Goal: Transaction & Acquisition: Download file/media

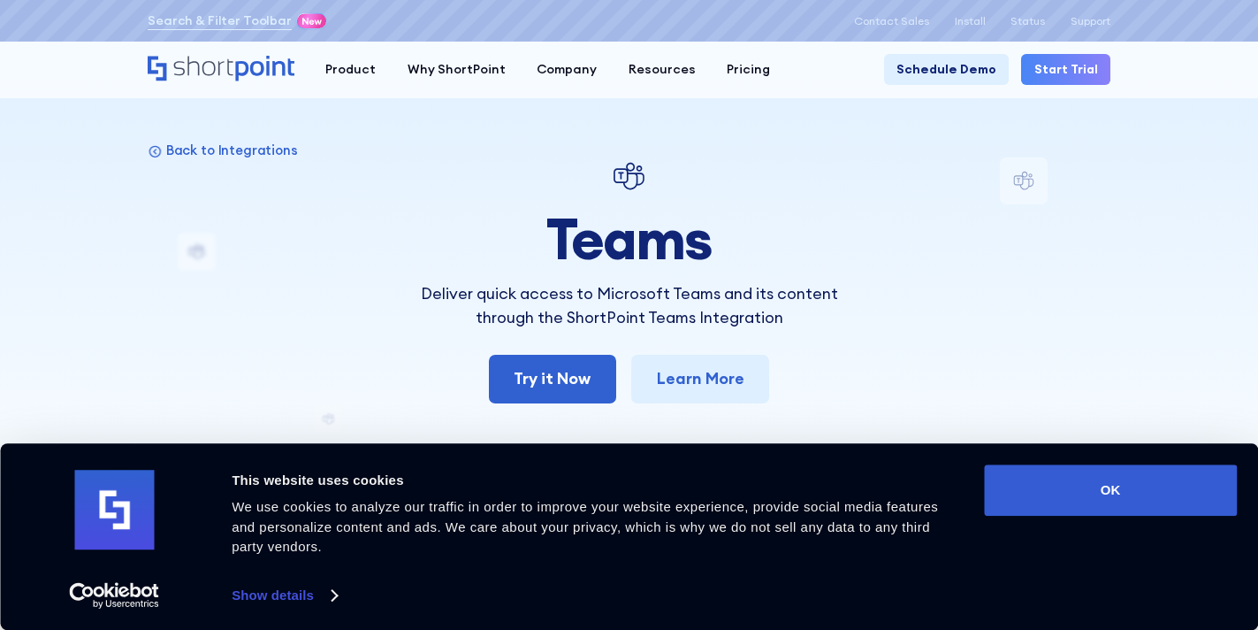
click at [1030, 481] on button "OK" at bounding box center [1110, 489] width 253 height 51
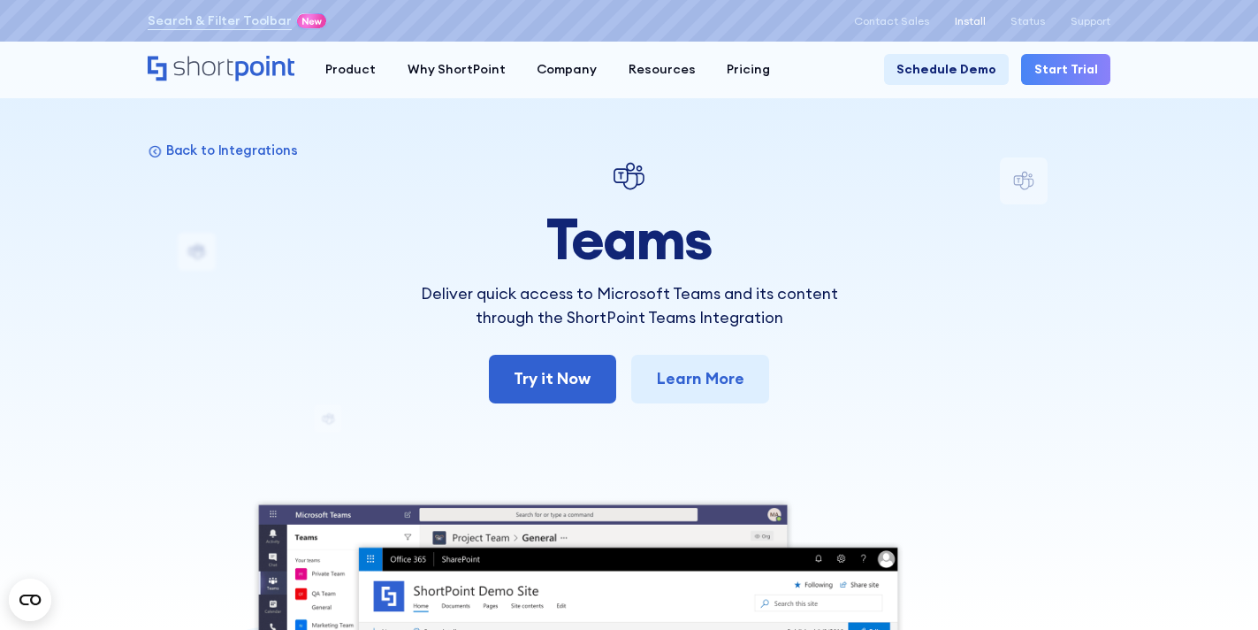
click at [971, 25] on p "Install" at bounding box center [970, 21] width 31 height 12
